Goal: Complete application form

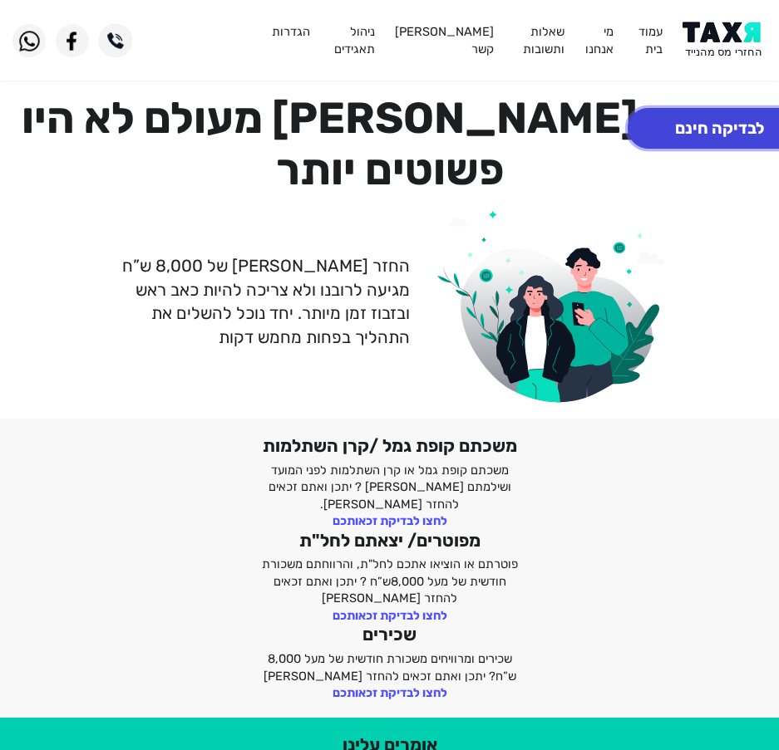
click at [686, 137] on button "לבדיקה חינם" at bounding box center [719, 128] width 184 height 41
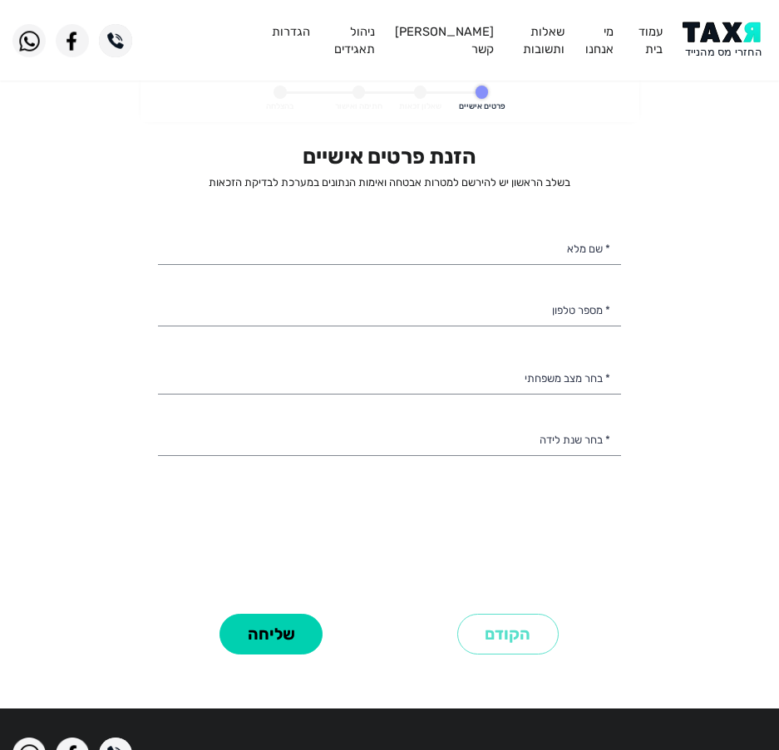
select select
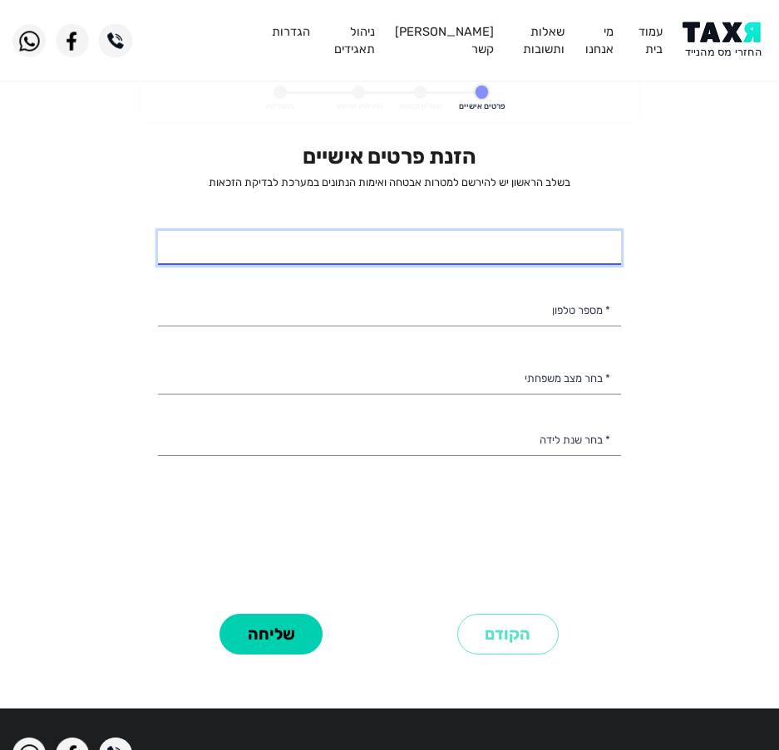
click at [465, 242] on input "* שם מלא" at bounding box center [389, 248] width 463 height 35
click at [612, 261] on input "[PERSON_NAME]" at bounding box center [389, 248] width 463 height 35
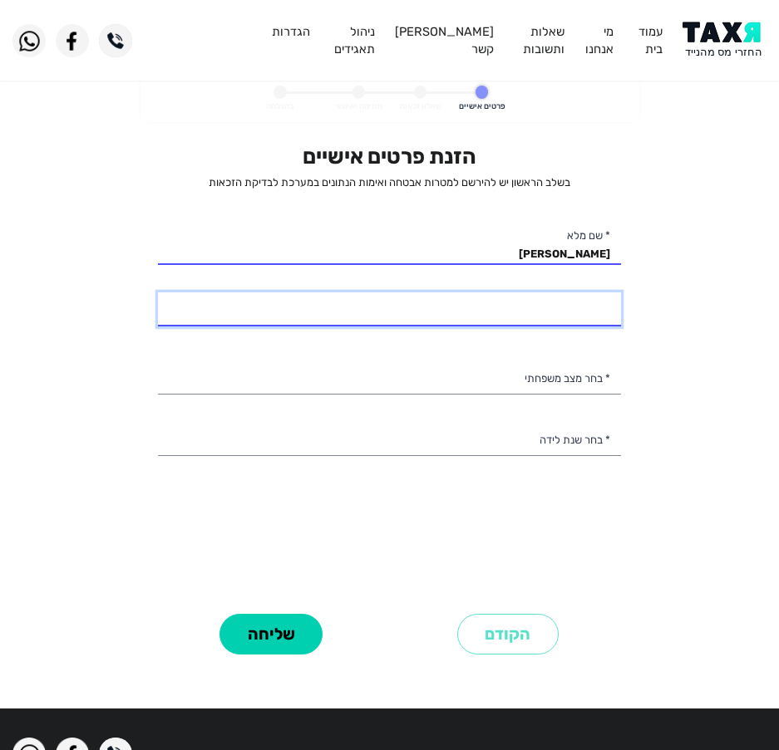
click at [558, 306] on input "* מספר טלפון" at bounding box center [389, 310] width 463 height 35
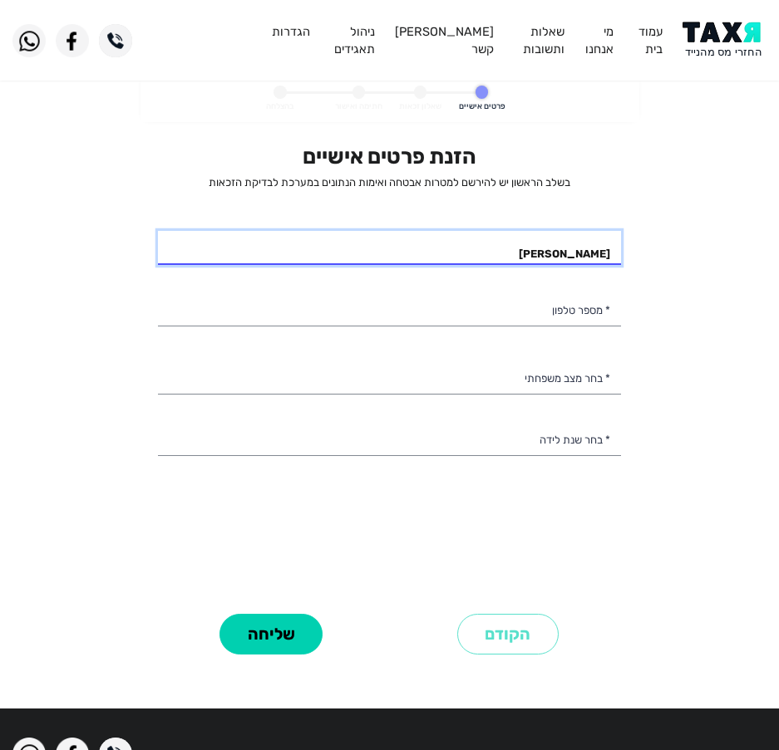
click at [593, 248] on input "[PERSON_NAME]" at bounding box center [389, 248] width 463 height 35
type input "חוסם [PERSON_NAME]"
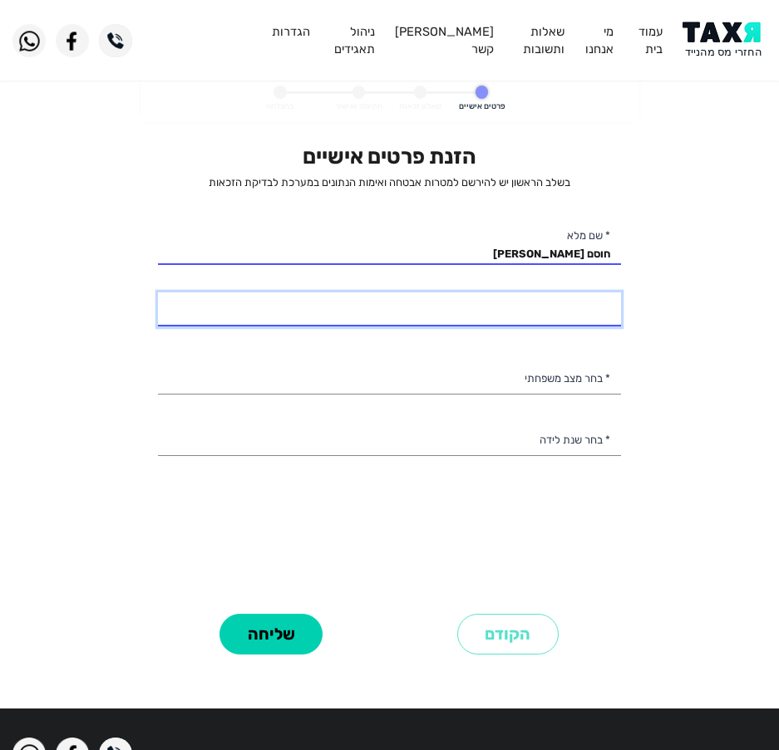
click at [576, 303] on input "* מספר טלפון" at bounding box center [389, 310] width 463 height 35
type input "054-6879339"
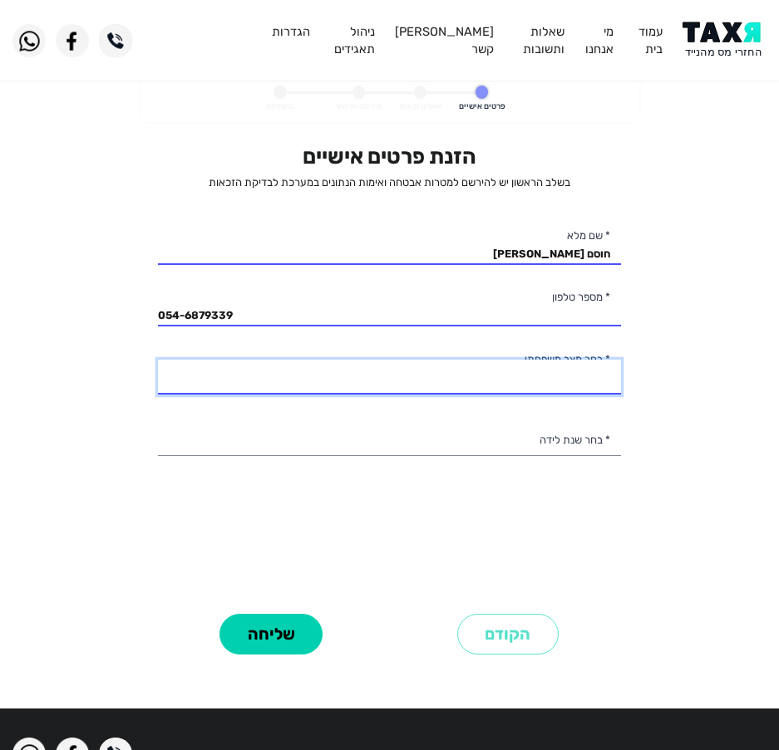
click at [516, 376] on select "רווק/ה נשוי/[PERSON_NAME]/ה אלמן/נה" at bounding box center [389, 377] width 463 height 35
select select "2: Married"
click at [158, 360] on select "רווק/ה נשוי/[PERSON_NAME]/ה אלמן/נה" at bounding box center [389, 377] width 463 height 35
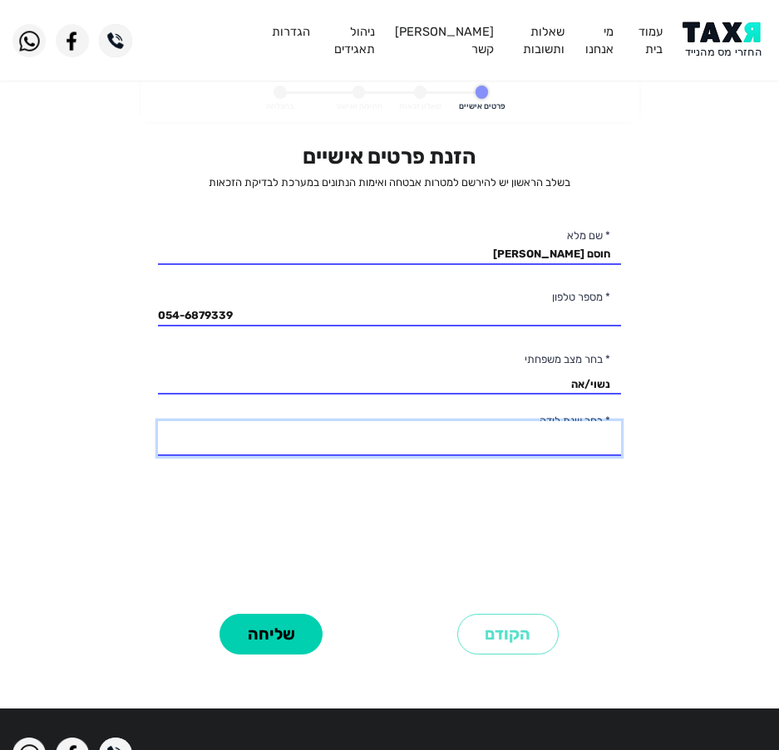
click at [509, 436] on select "2003 2002 2001 2000 1999 1998 1997 1996 1995 1994 1993 1992 1991 1990 1989 1988…" at bounding box center [389, 438] width 463 height 35
select select "40: 1964"
click at [158, 421] on select "2003 2002 2001 2000 1999 1998 1997 1996 1995 1994 1993 1992 1991 1990 1989 1988…" at bounding box center [389, 438] width 463 height 35
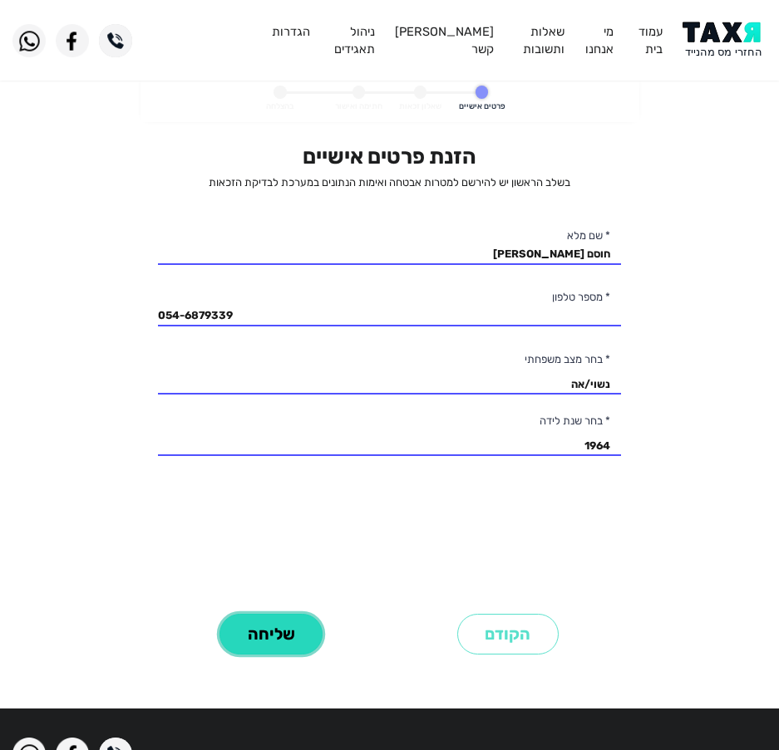
click at [309, 639] on button "שליחה" at bounding box center [270, 634] width 103 height 41
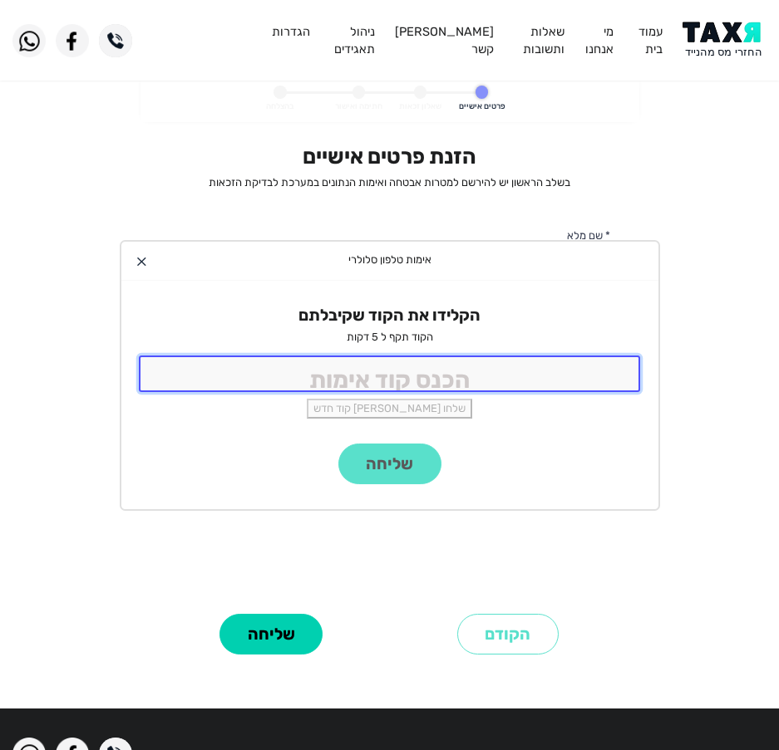
click at [428, 371] on input "tel" at bounding box center [390, 374] width 502 height 36
type input "9988"
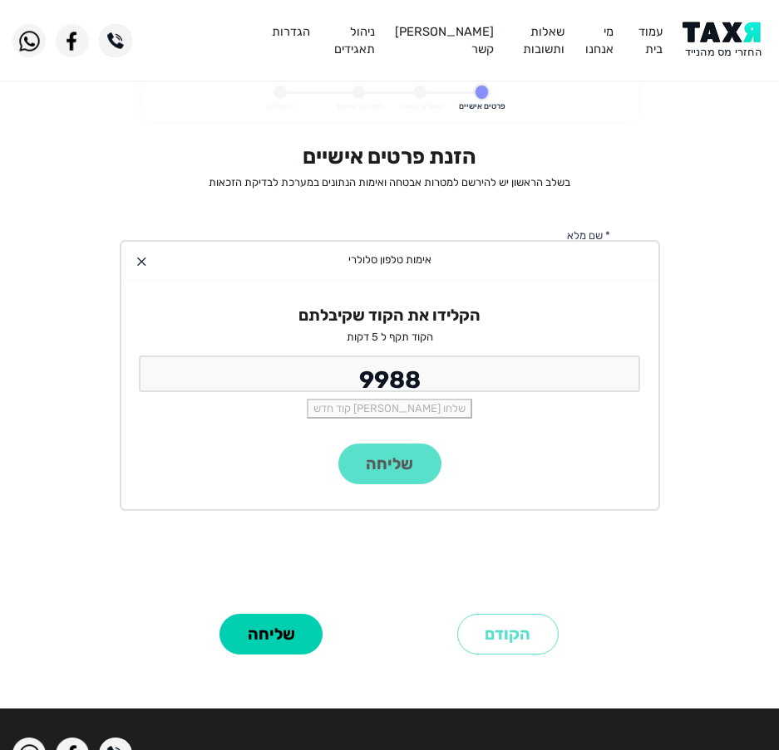
click at [372, 461] on div "שליחה" at bounding box center [389, 477] width 537 height 66
click at [389, 460] on button "שליחה" at bounding box center [389, 464] width 103 height 41
